Goal: Browse casually: Explore the website without a specific task or goal

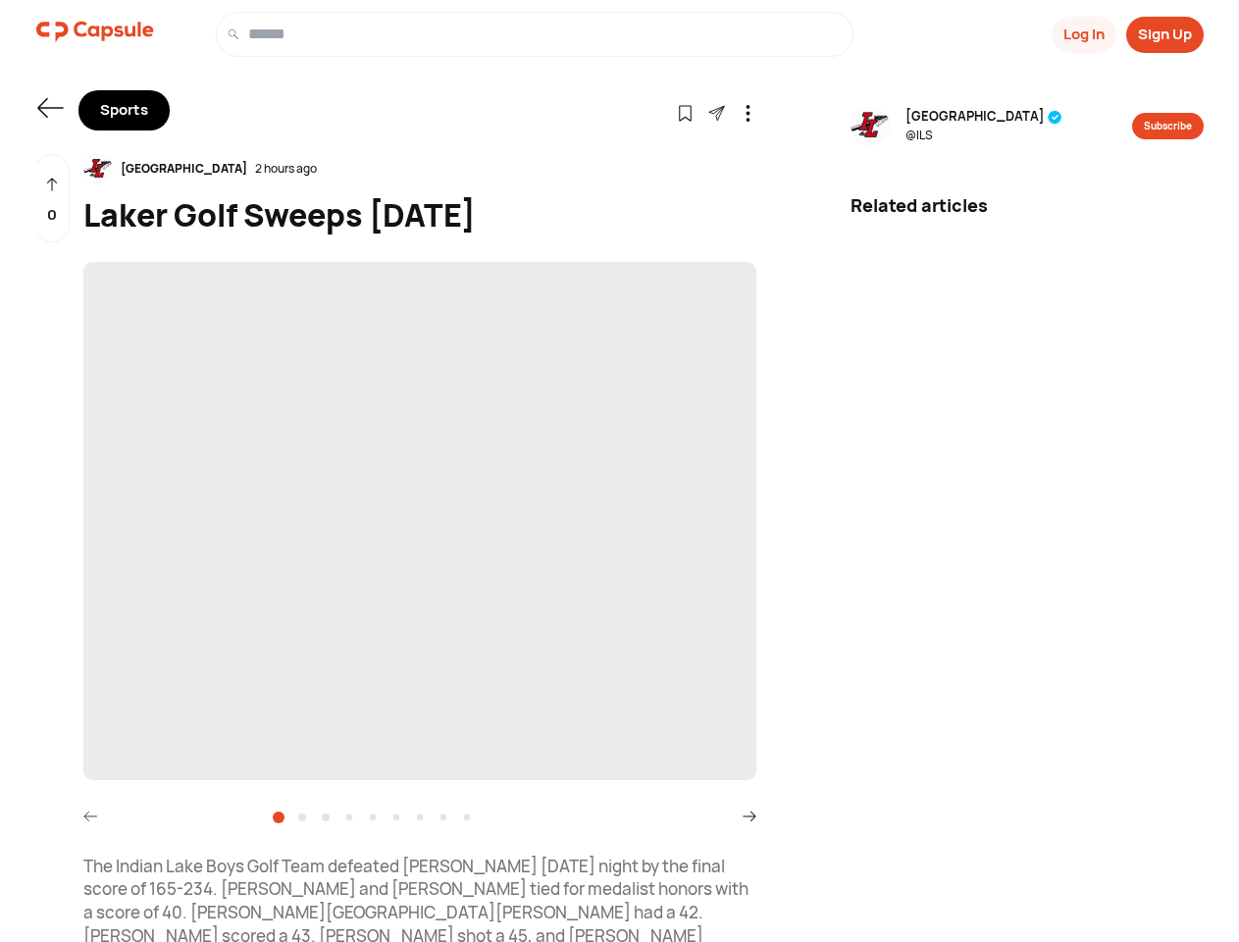
click at [1082, 34] on button "Log In" at bounding box center [1084, 35] width 65 height 36
click at [1165, 34] on button "Sign Up" at bounding box center [1166, 35] width 78 height 36
click at [50, 108] on icon at bounding box center [50, 108] width 26 height 20
click at [685, 112] on icon at bounding box center [685, 113] width 17 height 17
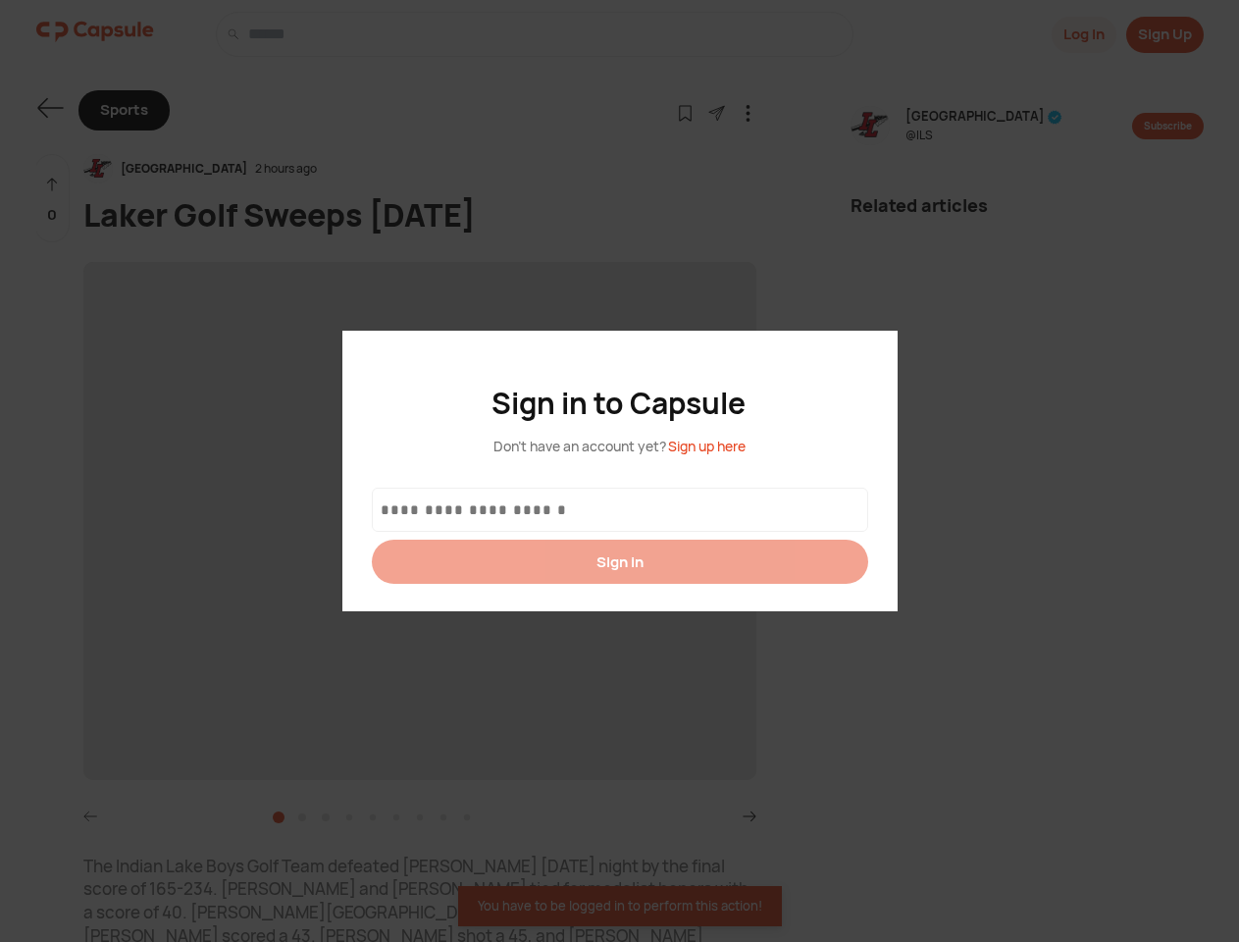
click at [716, 112] on div at bounding box center [619, 471] width 1239 height 942
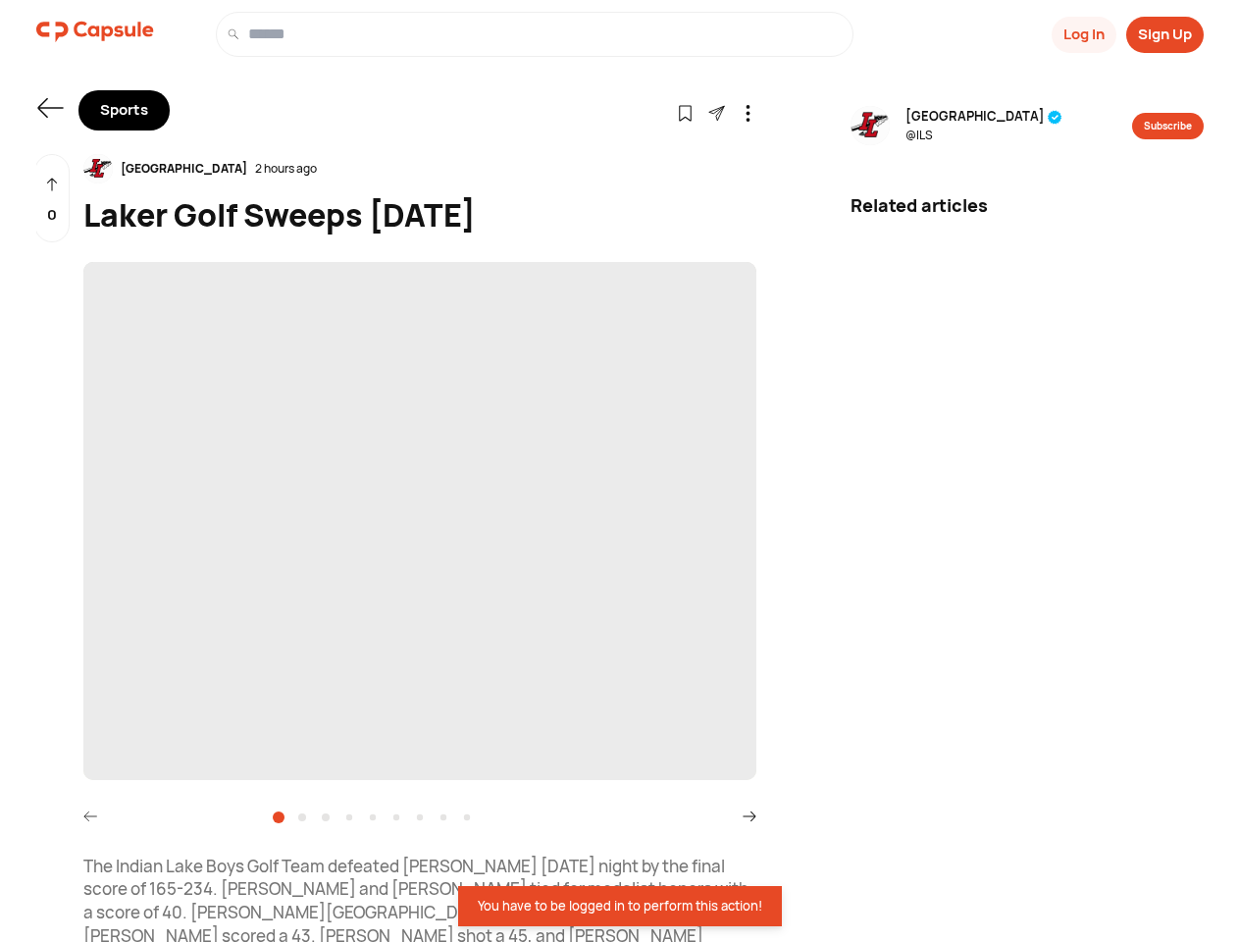
click at [748, 112] on icon at bounding box center [748, 113] width 17 height 17
click at [420, 169] on div "Indian Lake 2 hours ago" at bounding box center [419, 168] width 673 height 29
click at [420, 521] on span "‌" at bounding box center [419, 521] width 673 height 518
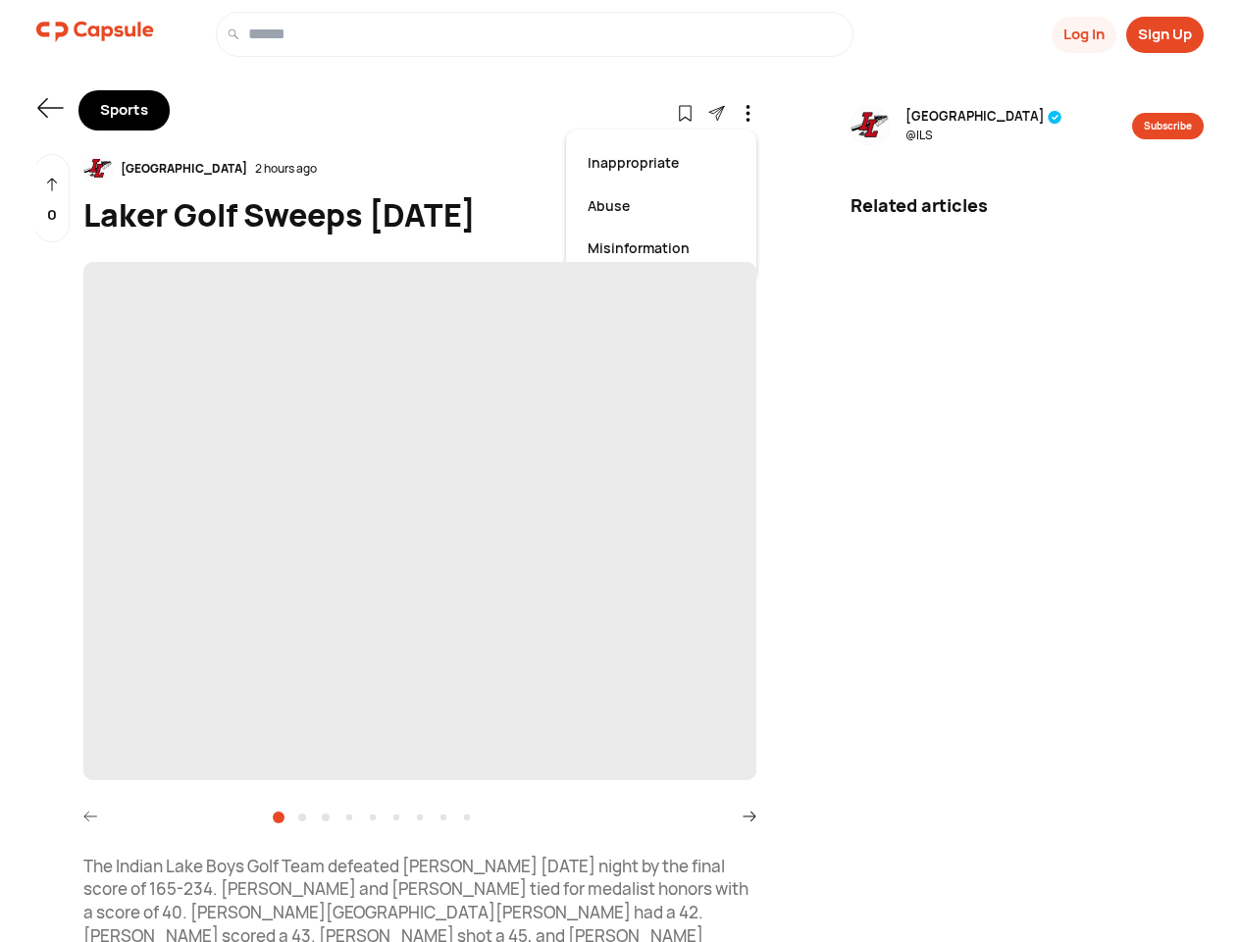
click at [90, 816] on icon at bounding box center [90, 817] width 14 height 14
click at [750, 816] on icon at bounding box center [750, 817] width 14 height 14
